Goal: Find specific page/section: Find specific page/section

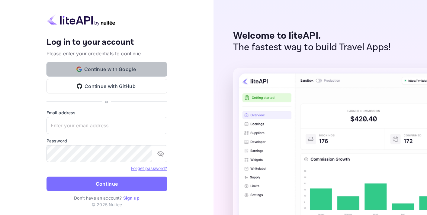
click at [137, 68] on button "Continue with Google" at bounding box center [107, 69] width 121 height 15
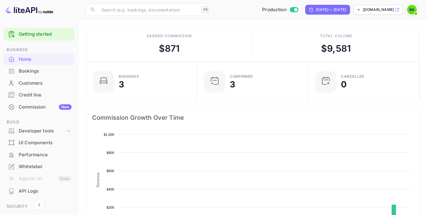
scroll to position [98, 108]
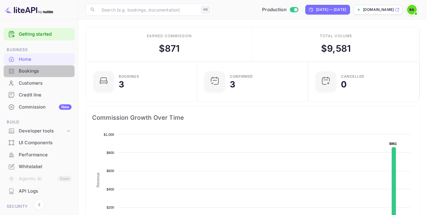
click at [54, 70] on div "Bookings" at bounding box center [45, 71] width 53 height 7
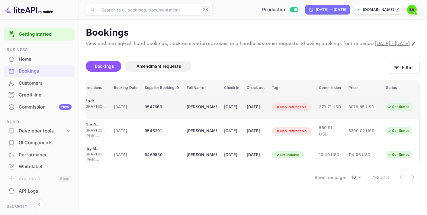
scroll to position [0, 69]
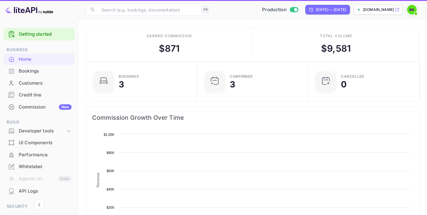
scroll to position [98, 108]
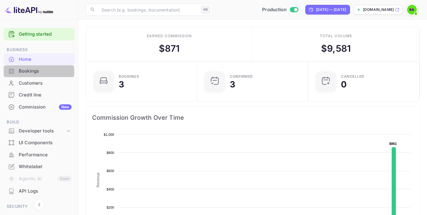
click at [33, 72] on div "Bookings" at bounding box center [45, 71] width 53 height 7
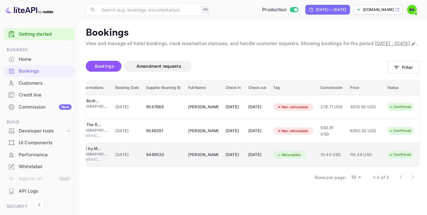
scroll to position [0, 69]
